Goal: Navigation & Orientation: Find specific page/section

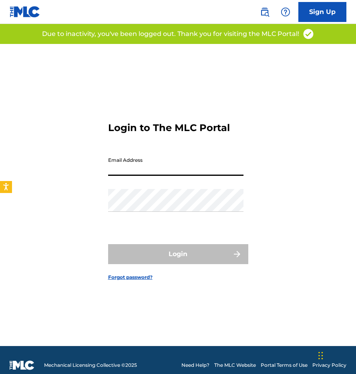
type input "[EMAIL_ADDRESS][DOMAIN_NAME]"
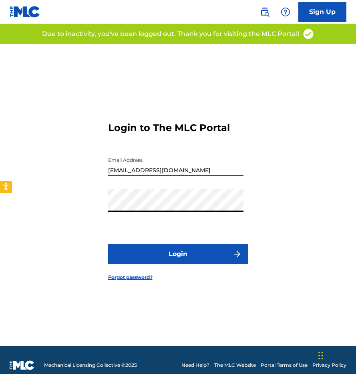
click at [194, 257] on button "Login" at bounding box center [178, 254] width 140 height 20
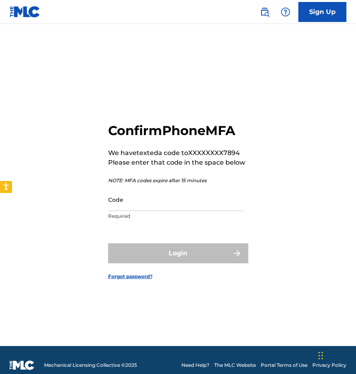
click at [162, 206] on input "Code" at bounding box center [175, 199] width 135 height 23
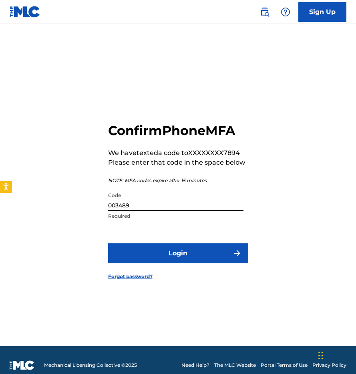
type input "003489"
click at [178, 253] on button "Login" at bounding box center [178, 254] width 140 height 20
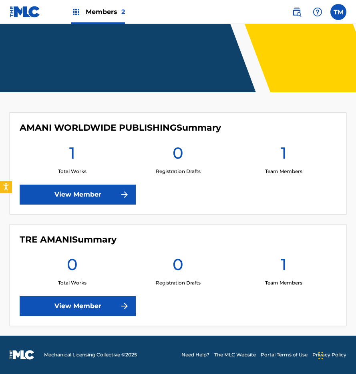
scroll to position [110, 0]
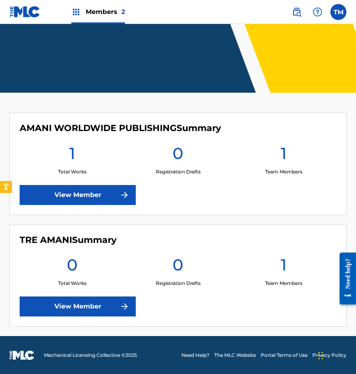
click at [97, 193] on link "View Member" at bounding box center [78, 195] width 116 height 20
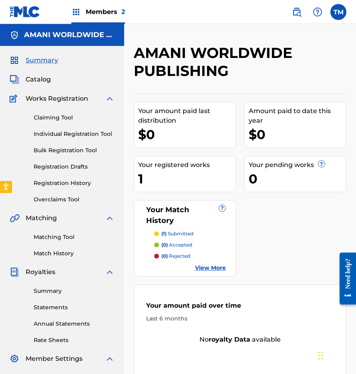
click at [40, 81] on span "Catalog" at bounding box center [38, 80] width 25 height 10
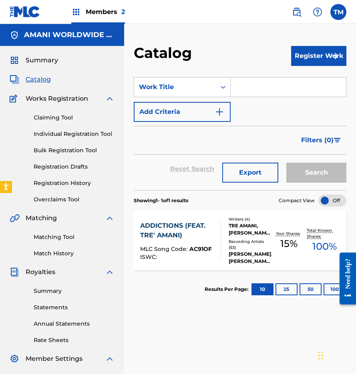
click at [286, 290] on button "25" at bounding box center [286, 290] width 22 height 12
click at [314, 286] on button "50" at bounding box center [310, 290] width 22 height 12
click at [335, 291] on div at bounding box center [344, 278] width 22 height 68
click at [330, 291] on button "100" at bounding box center [334, 290] width 22 height 12
click at [53, 308] on link "Statements" at bounding box center [74, 308] width 81 height 8
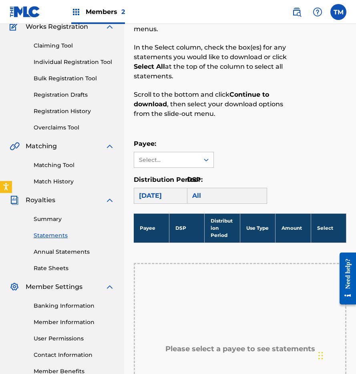
scroll to position [76, 0]
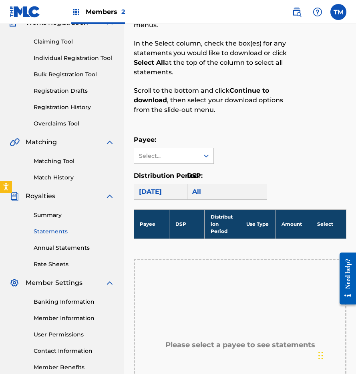
click at [199, 196] on div "All" at bounding box center [227, 192] width 80 height 16
click at [170, 189] on div "[DATE]" at bounding box center [174, 192] width 80 height 16
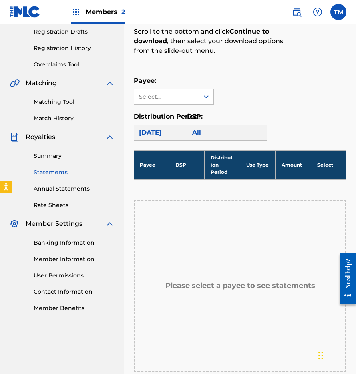
scroll to position [136, 0]
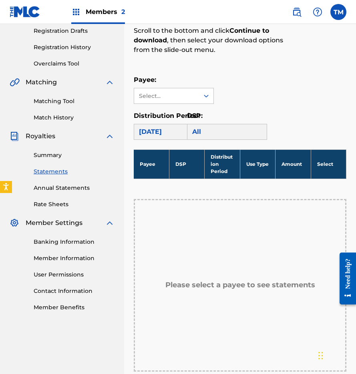
click at [193, 288] on h5 "Please select a payee to see statements" at bounding box center [240, 285] width 150 height 9
click at [73, 190] on link "Annual Statements" at bounding box center [74, 188] width 81 height 8
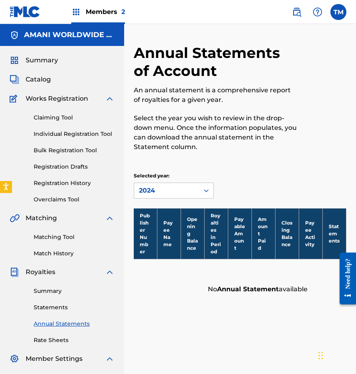
click at [39, 62] on span "Summary" at bounding box center [42, 61] width 32 height 10
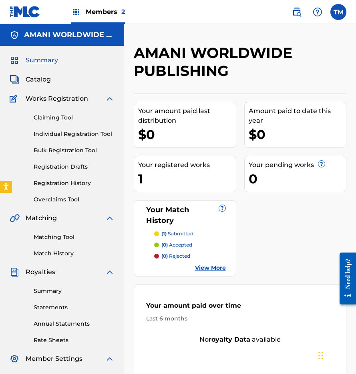
click at [109, 98] on img at bounding box center [110, 99] width 10 height 10
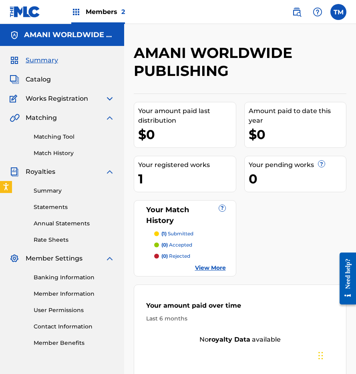
click at [111, 120] on img at bounding box center [110, 118] width 10 height 10
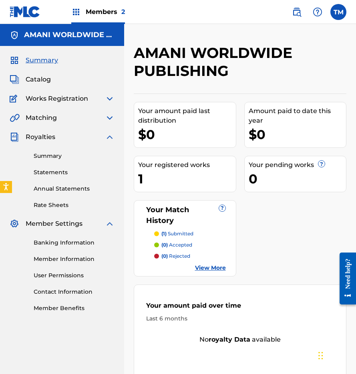
click at [224, 270] on link "View More" at bounding box center [210, 268] width 31 height 8
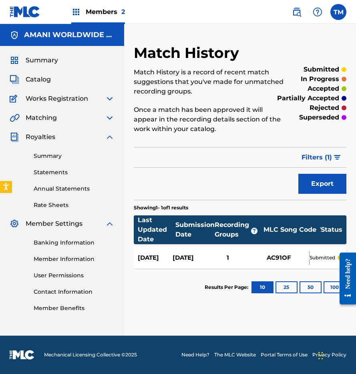
click at [54, 59] on span "Summary" at bounding box center [42, 61] width 32 height 10
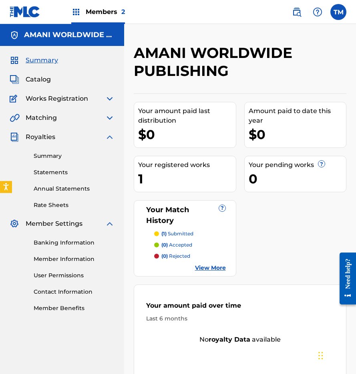
click at [41, 78] on span "Catalog" at bounding box center [38, 80] width 25 height 10
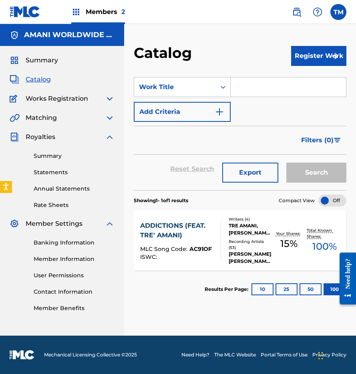
click at [111, 100] on img at bounding box center [110, 99] width 10 height 10
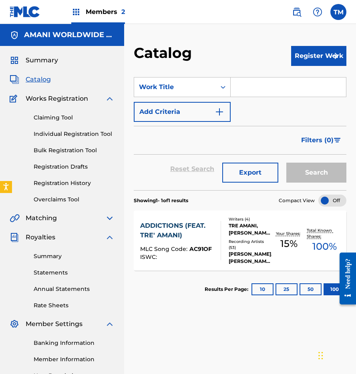
click at [58, 118] on link "Claiming Tool" at bounding box center [74, 118] width 81 height 8
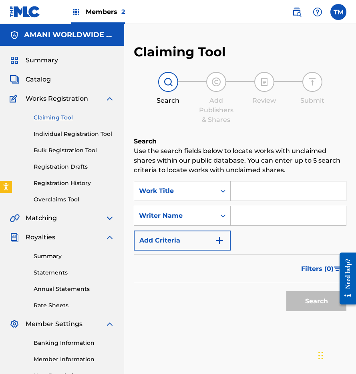
click at [60, 154] on link "Bulk Registration Tool" at bounding box center [74, 150] width 81 height 8
